Goal: Transaction & Acquisition: Purchase product/service

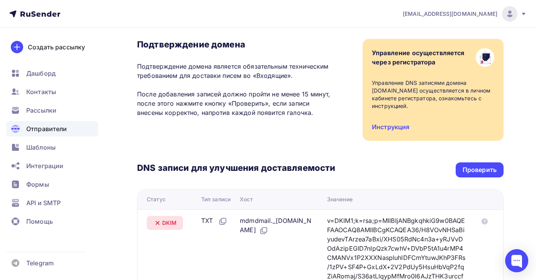
scroll to position [51, 0]
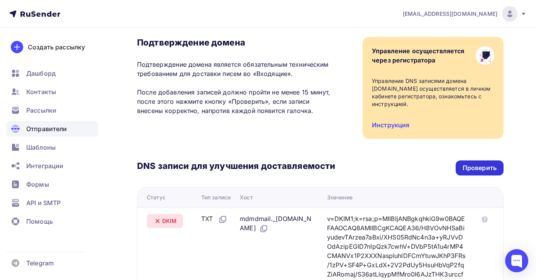
click at [468, 168] on div "Проверить" at bounding box center [479, 168] width 34 height 9
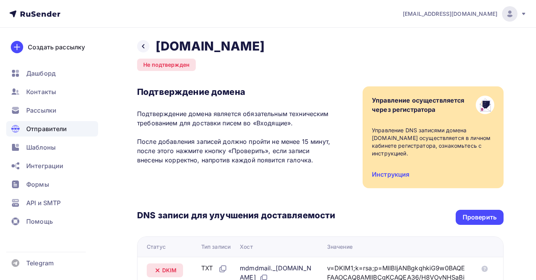
scroll to position [325, 0]
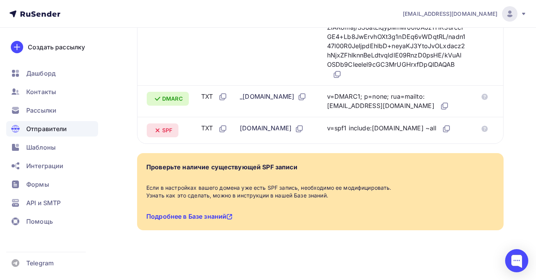
click at [190, 217] on link "Подробнее в Базе знаний" at bounding box center [189, 217] width 86 height 8
click at [31, 222] on span "Помощь" at bounding box center [39, 221] width 27 height 9
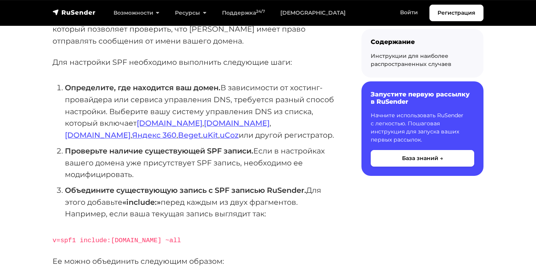
scroll to position [123, 0]
click at [154, 128] on link "Reg.ru" at bounding box center [170, 123] width 66 height 9
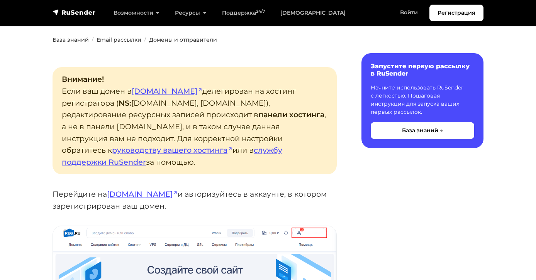
scroll to position [149, 0]
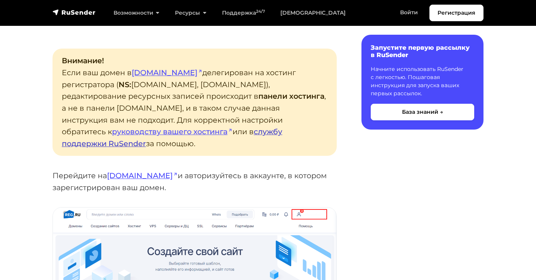
click at [186, 144] on link "службу поддержки RuSender" at bounding box center [172, 137] width 220 height 21
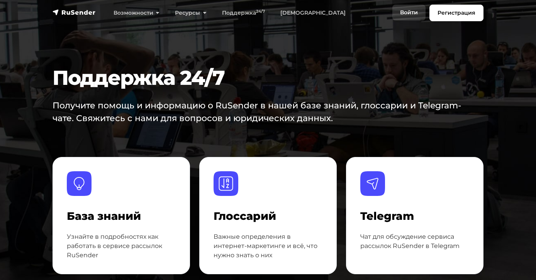
click at [407, 12] on link "Войти" at bounding box center [408, 13] width 33 height 16
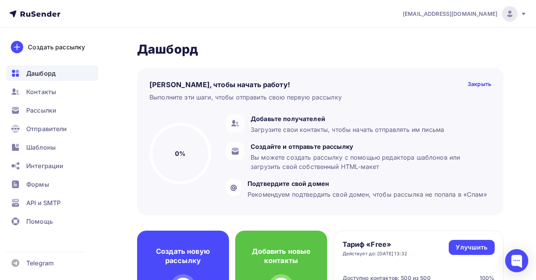
click at [479, 19] on div "info@excellent-seminary.com" at bounding box center [465, 13] width 124 height 15
click at [433, 46] on span "[DEMOGRAPHIC_DATA]" at bounding box center [446, 49] width 71 height 9
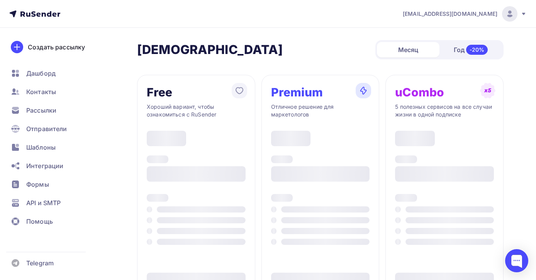
type input "500"
type input "100"
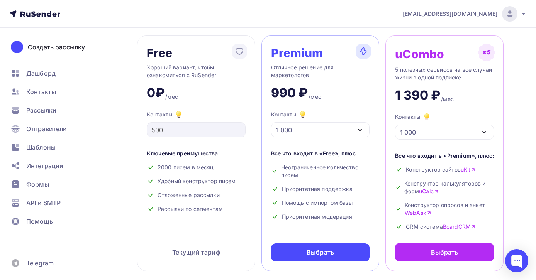
scroll to position [78, 0]
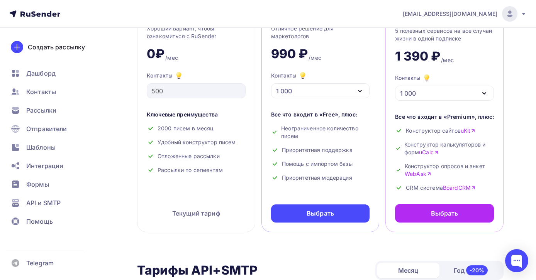
click at [318, 95] on div "1 000" at bounding box center [320, 90] width 99 height 15
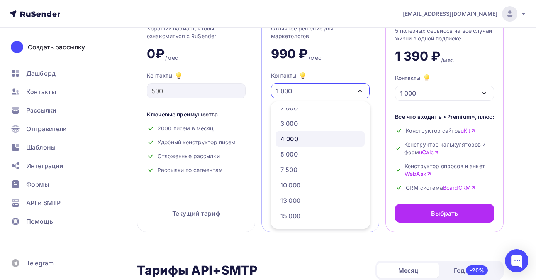
scroll to position [68, 0]
click at [300, 184] on div "20 000" at bounding box center [290, 186] width 21 height 9
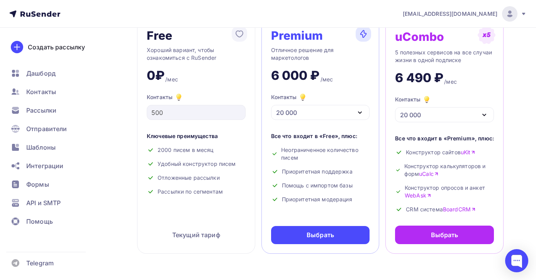
scroll to position [15, 0]
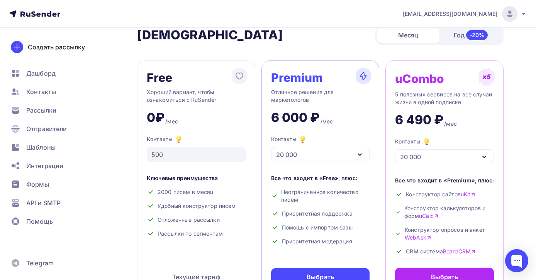
click at [327, 157] on div "20 000" at bounding box center [320, 154] width 99 height 15
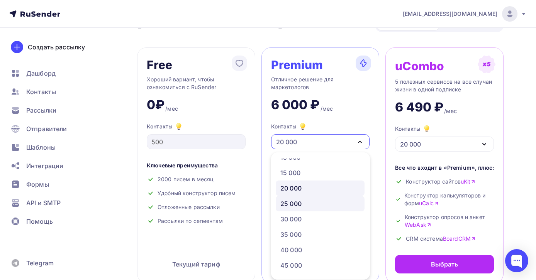
scroll to position [121, 0]
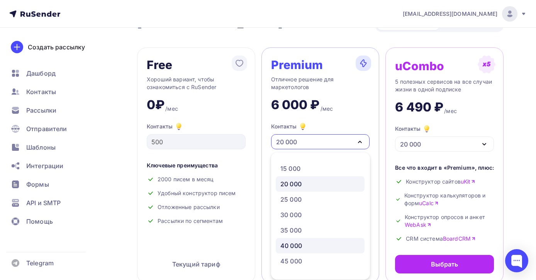
click at [302, 251] on link "40 000" at bounding box center [320, 245] width 89 height 15
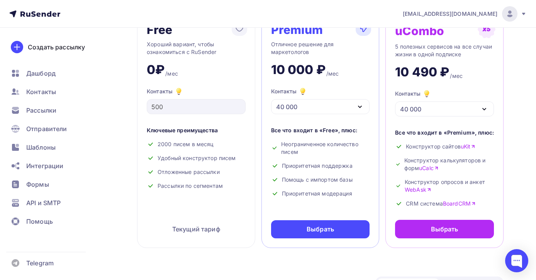
scroll to position [74, 0]
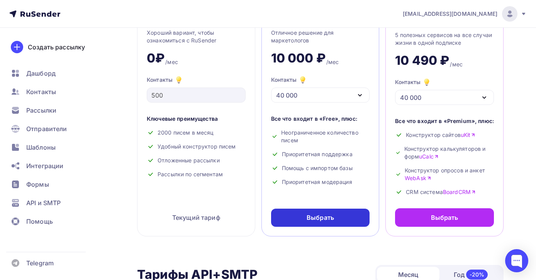
click at [326, 217] on div "Выбрать" at bounding box center [319, 217] width 27 height 9
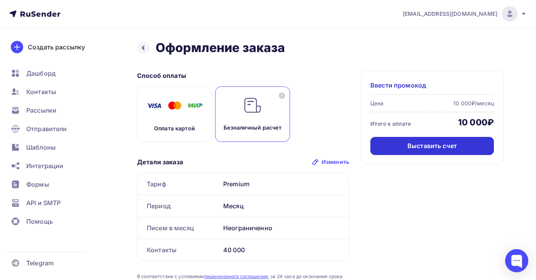
click at [413, 149] on div "Выставить счет" at bounding box center [431, 146] width 49 height 9
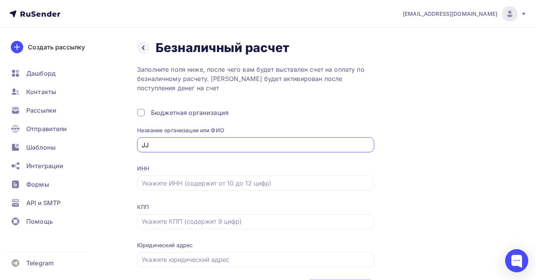
type input "J"
type input "ООО "Экселлент""
click at [231, 184] on input "text" at bounding box center [256, 183] width 228 height 9
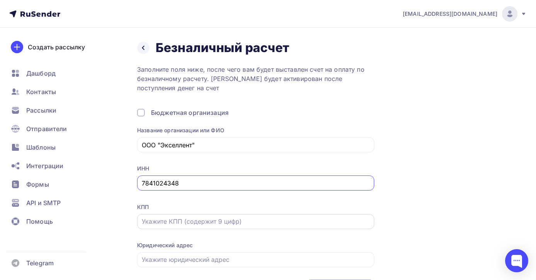
type input "7841024348"
click at [209, 219] on input "text" at bounding box center [256, 221] width 228 height 9
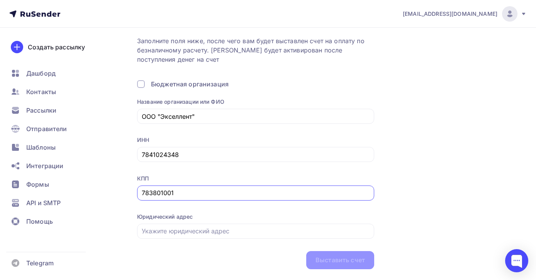
scroll to position [50, 0]
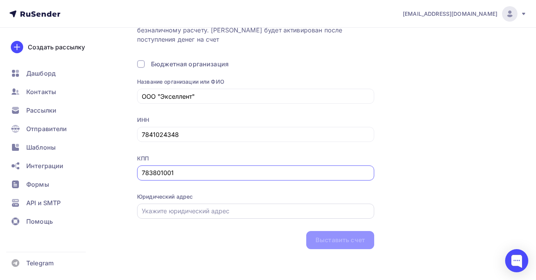
type input "783801001"
click at [259, 213] on input "text" at bounding box center [256, 210] width 228 height 9
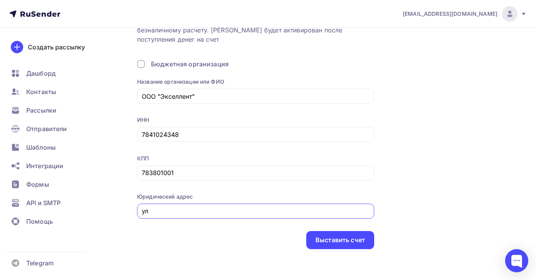
type input "у"
drag, startPoint x: 152, startPoint y: 213, endPoint x: 101, endPoint y: 212, distance: 51.3
click at [101, 211] on div "info@excellent-seminary.com Аккаунт Тарифы Выйти Создать рассылку Дашборд Конта…" at bounding box center [268, 115] width 536 height 329
paste input ", г. Санкт-Петербург, ул. Рузовская, д. 31/1, литера А,пом. 6"
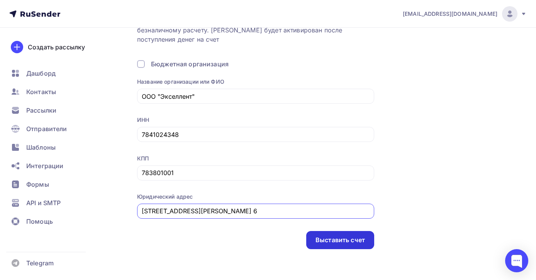
type input "190013, г. Санкт-Петербург, ул. Рузовская, д. 31/1, литера А,пом. 6"
click at [353, 240] on div "Выставить счет" at bounding box center [339, 240] width 49 height 9
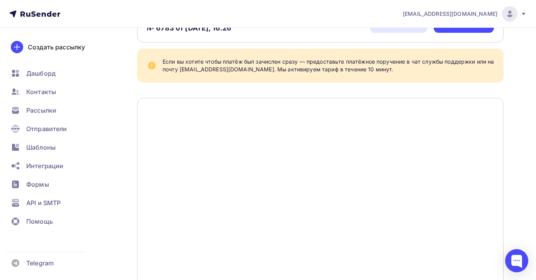
scroll to position [108, 0]
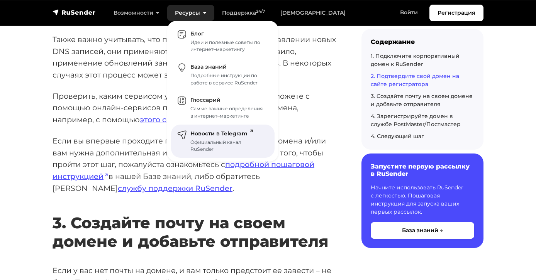
scroll to position [1280, 0]
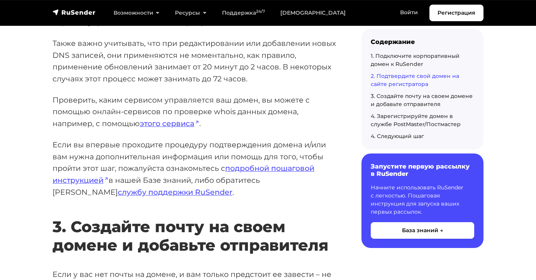
click at [420, 75] on link "2. Подтвердите свой домен на сайте регистратора" at bounding box center [414, 79] width 88 height 15
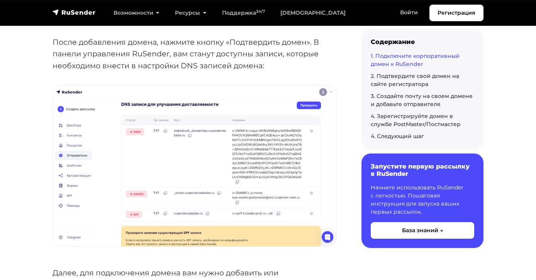
scroll to position [680, 0]
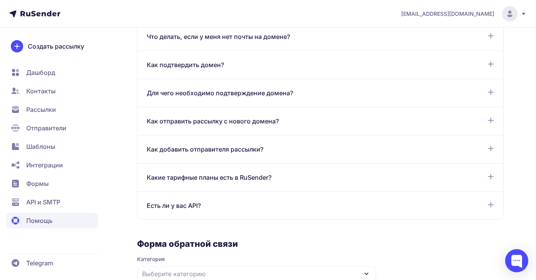
scroll to position [526, 0]
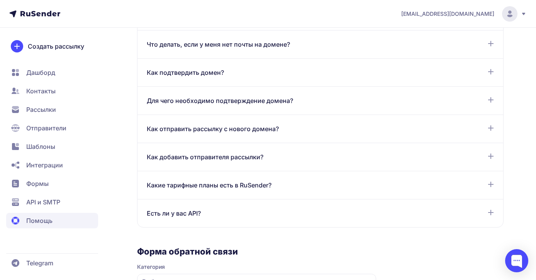
click at [279, 78] on div "Как подтвердить домен? Для подтверждения домена добавьте его в разделе Отправит…" at bounding box center [319, 73] width 365 height 28
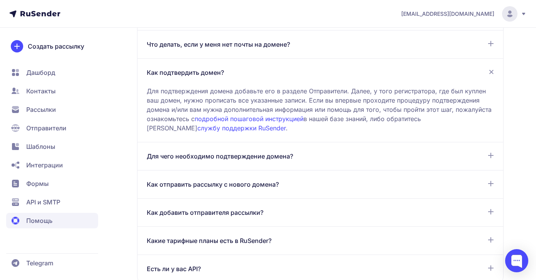
click at [490, 68] on icon at bounding box center [491, 72] width 9 height 9
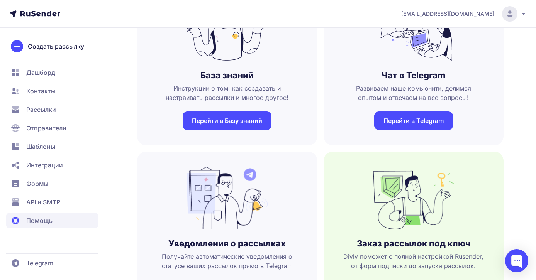
scroll to position [85, 0]
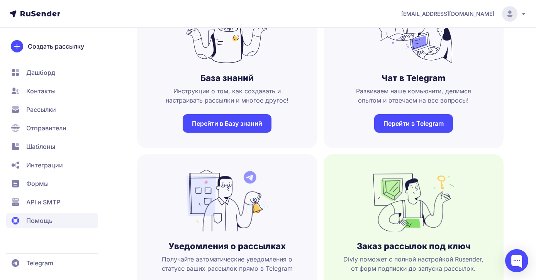
click at [236, 125] on link "Перейти в Базу знаний" at bounding box center [227, 123] width 89 height 19
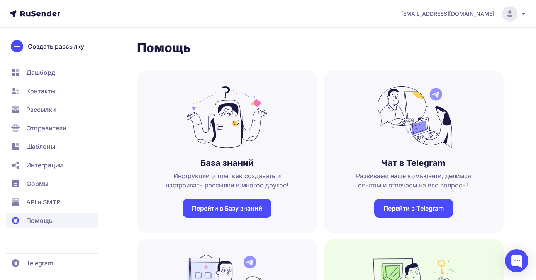
click at [49, 128] on span "Отправители" at bounding box center [46, 127] width 40 height 9
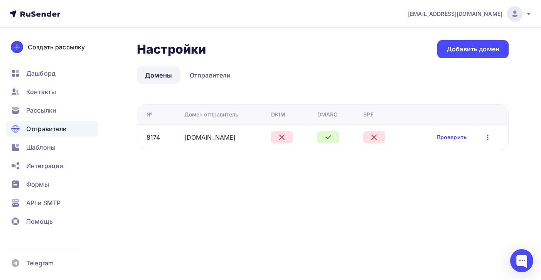
click at [451, 137] on link "Проверить" at bounding box center [452, 138] width 30 height 8
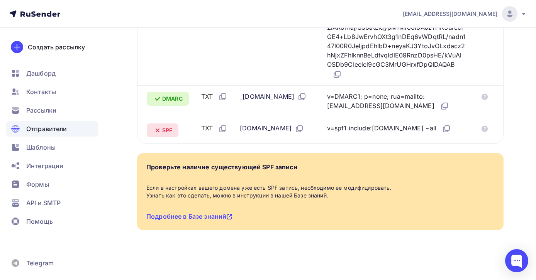
scroll to position [325, 0]
click at [218, 218] on link "Подробнее в Базе знаний" at bounding box center [189, 217] width 86 height 8
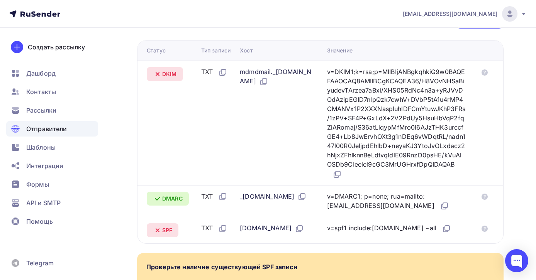
scroll to position [0, 0]
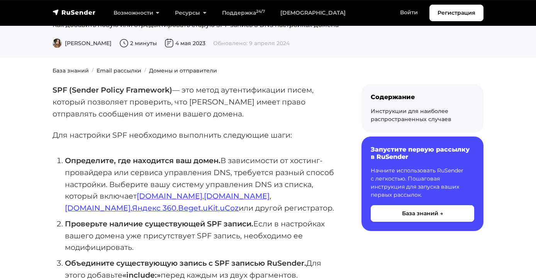
scroll to position [52, 0]
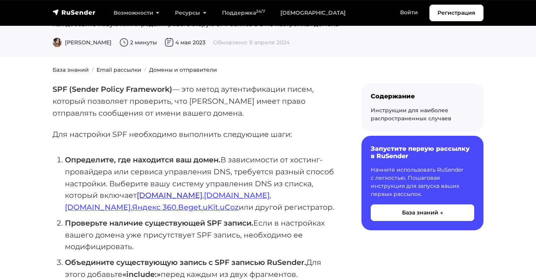
click at [153, 200] on link "Reg.ru" at bounding box center [170, 195] width 66 height 9
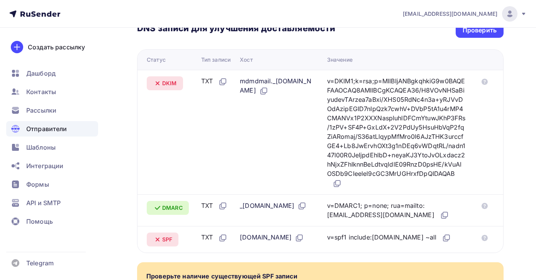
scroll to position [176, 0]
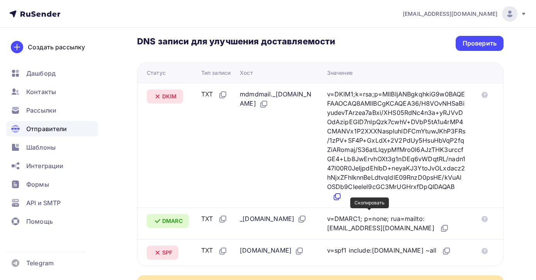
click at [342, 201] on icon at bounding box center [336, 196] width 9 height 9
drag, startPoint x: 242, startPoint y: 95, endPoint x: 311, endPoint y: 96, distance: 69.1
click at [311, 96] on td "mdmdmail._[DOMAIN_NAME]" at bounding box center [280, 145] width 87 height 125
copy div "mdmdmail._domainkey."
click at [360, 42] on div "DNS записи для улучшения доставляемости Проверить" at bounding box center [320, 43] width 366 height 15
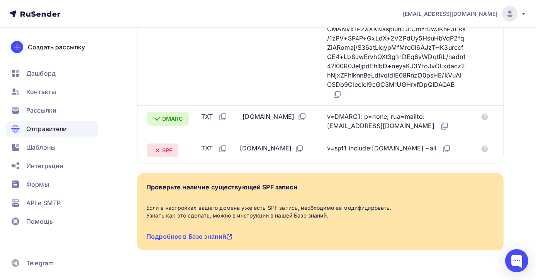
scroll to position [285, 0]
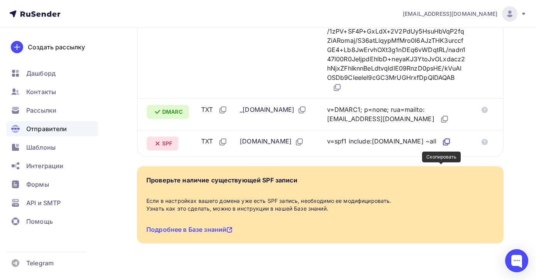
click at [445, 144] on icon at bounding box center [447, 141] width 5 height 5
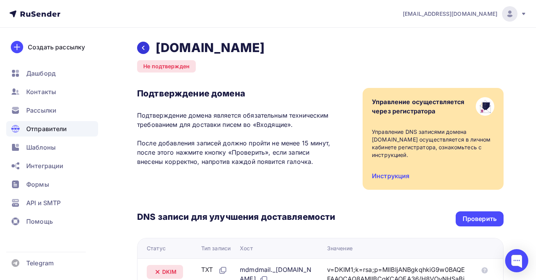
click at [145, 48] on icon at bounding box center [143, 48] width 6 height 6
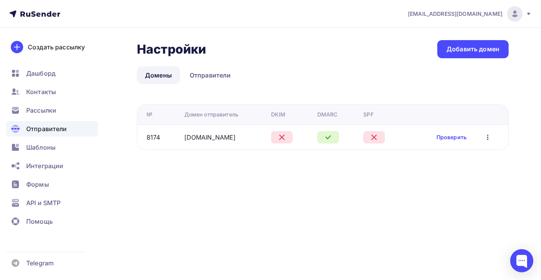
click at [489, 138] on icon "button" at bounding box center [488, 137] width 9 height 9
click at [348, 179] on div "Настройки Настройки Добавить домен Домены Отправители Домены Отправители № Доме…" at bounding box center [270, 104] width 541 height 153
click at [215, 79] on link "Отправители" at bounding box center [211, 75] width 58 height 18
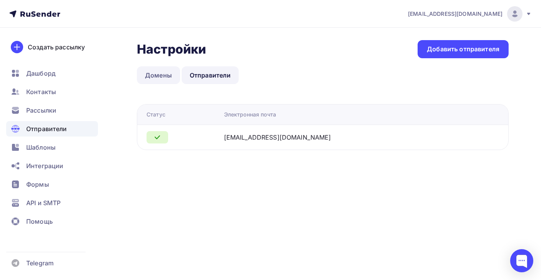
click at [166, 76] on link "Домены" at bounding box center [158, 75] width 43 height 18
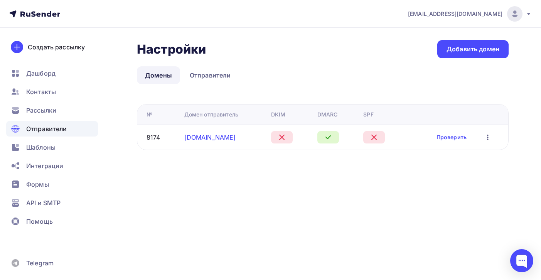
click at [212, 134] on link "[DOMAIN_NAME]" at bounding box center [210, 138] width 52 height 8
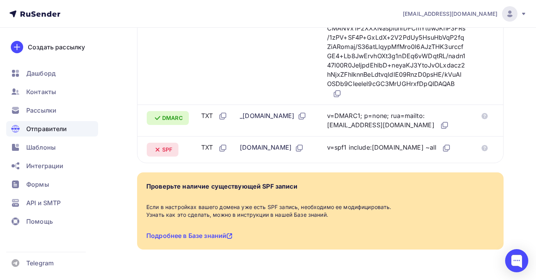
scroll to position [281, 0]
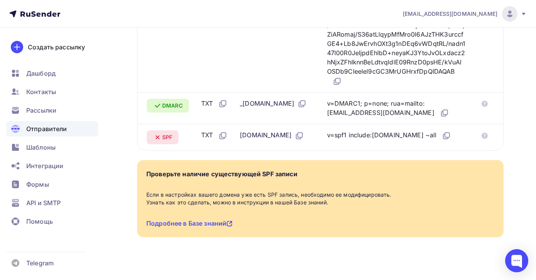
scroll to position [294, 0]
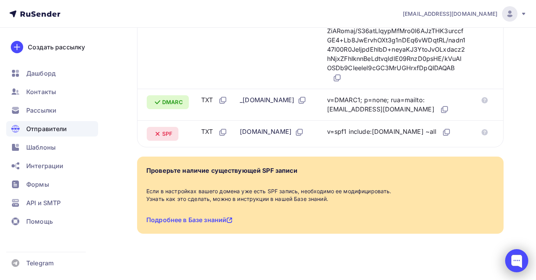
click at [519, 264] on div at bounding box center [516, 260] width 23 height 23
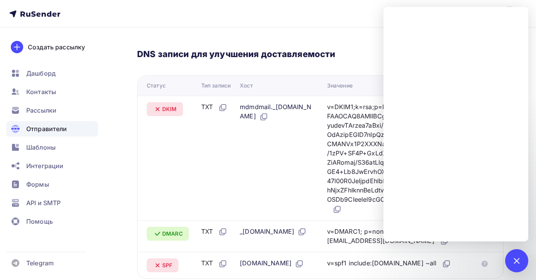
scroll to position [161, 0]
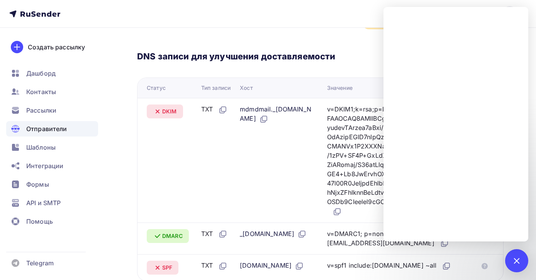
click at [242, 35] on div "DNS записи для улучшения доставляемости Проверить Статус Тип записи Хост Значен…" at bounding box center [320, 155] width 366 height 252
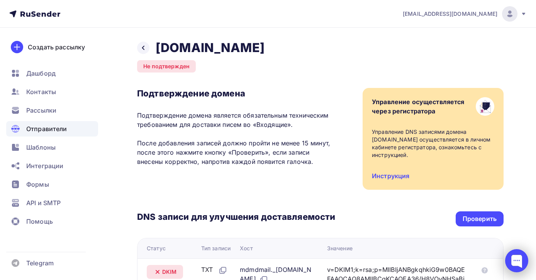
click at [515, 258] on div at bounding box center [516, 260] width 23 height 23
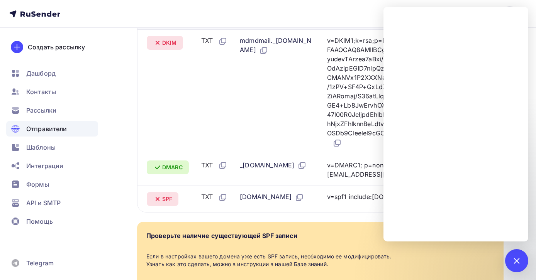
scroll to position [228, 0]
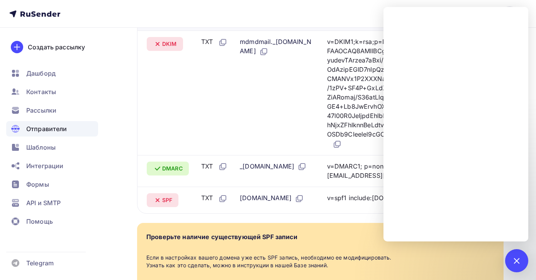
click at [274, 15] on nav "[EMAIL_ADDRESS][DOMAIN_NAME] Аккаунт Тарифы Выйти Создать рассылку [GEOGRAPHIC_…" at bounding box center [268, 14] width 536 height 28
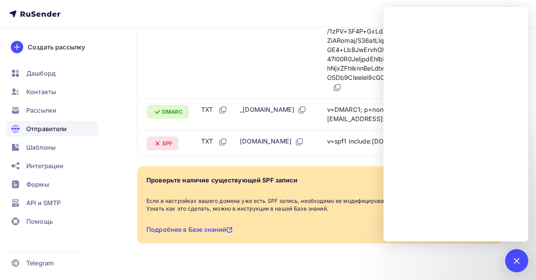
scroll to position [325, 0]
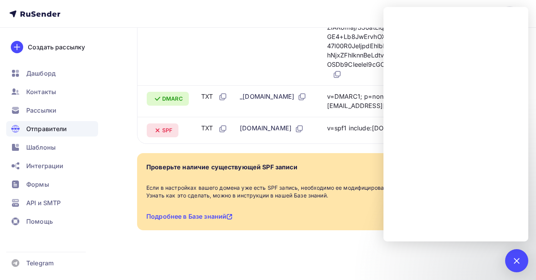
click at [349, 13] on nav "[EMAIL_ADDRESS][DOMAIN_NAME] Аккаунт Тарифы Выйти Создать рассылку [GEOGRAPHIC_…" at bounding box center [268, 14] width 536 height 28
click at [515, 258] on div at bounding box center [516, 260] width 10 height 10
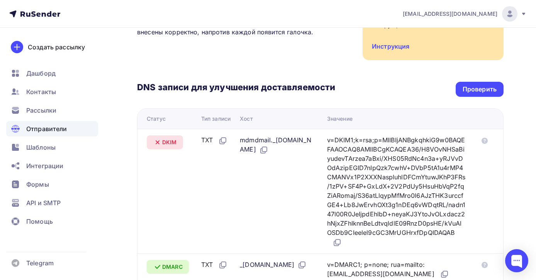
scroll to position [0, 0]
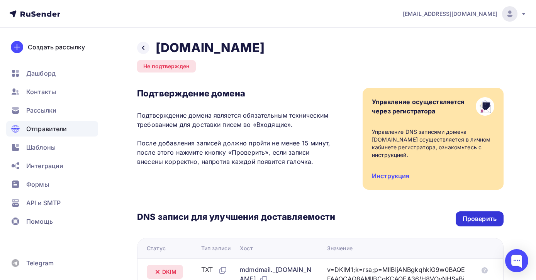
click at [482, 218] on div "Проверить" at bounding box center [479, 219] width 34 height 9
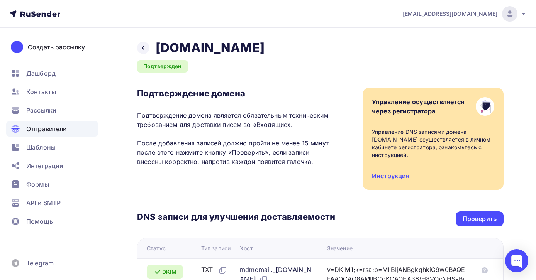
click at [476, 15] on span "[EMAIL_ADDRESS][DOMAIN_NAME]" at bounding box center [450, 14] width 95 height 8
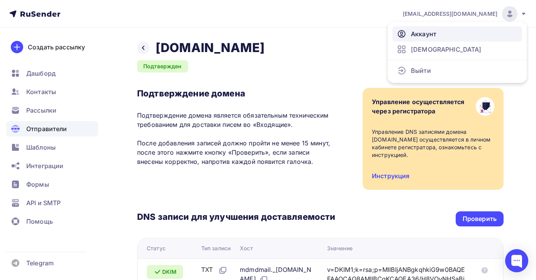
click at [428, 31] on span "Аккаунт" at bounding box center [423, 33] width 25 height 9
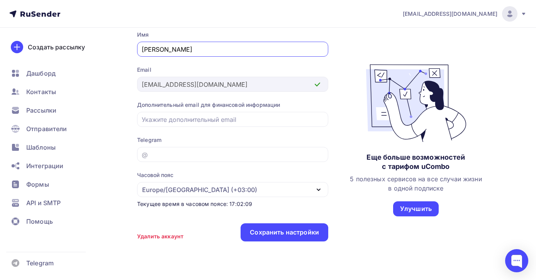
scroll to position [81, 0]
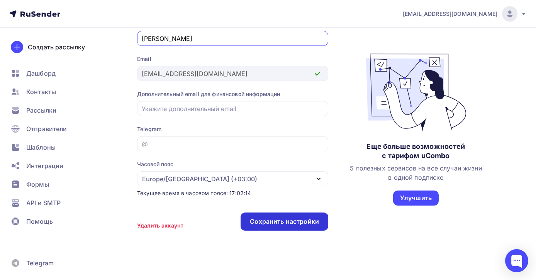
type input "[PERSON_NAME]"
click at [280, 222] on div "Сохранить настройки" at bounding box center [284, 221] width 69 height 9
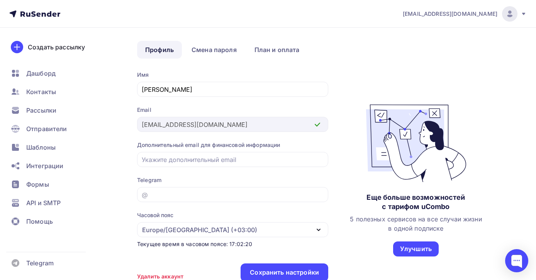
scroll to position [0, 0]
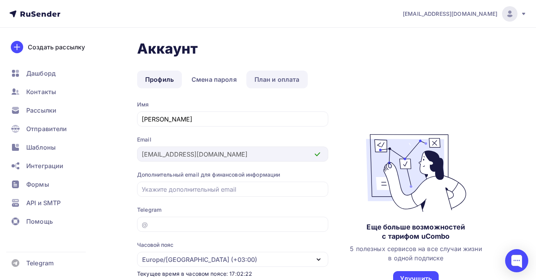
click at [266, 76] on link "План и оплата" at bounding box center [276, 80] width 61 height 18
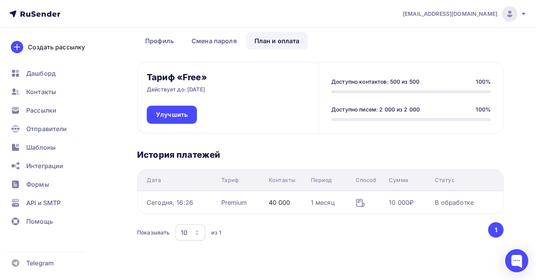
scroll to position [59, 0]
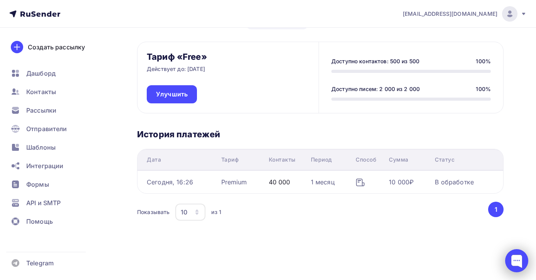
click at [515, 258] on div at bounding box center [516, 260] width 23 height 23
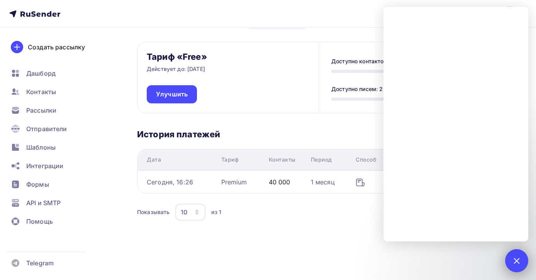
click at [518, 260] on div at bounding box center [516, 260] width 10 height 10
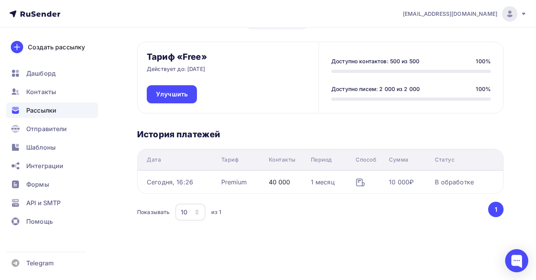
click at [53, 109] on span "Рассылки" at bounding box center [41, 110] width 30 height 9
